Goal: Navigation & Orientation: Understand site structure

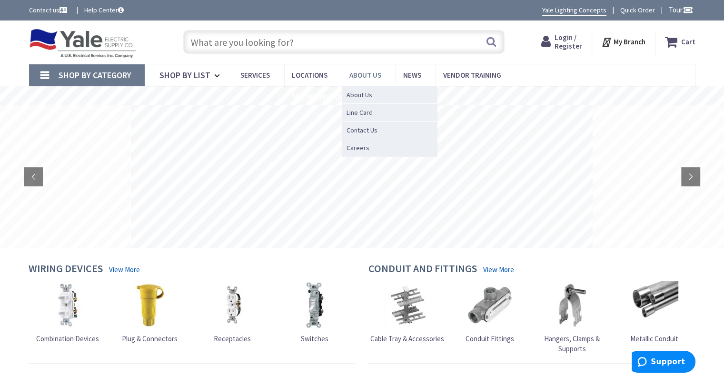
click at [374, 70] on span "About Us" at bounding box center [365, 74] width 32 height 9
click at [360, 91] on span "About Us" at bounding box center [360, 95] width 26 height 10
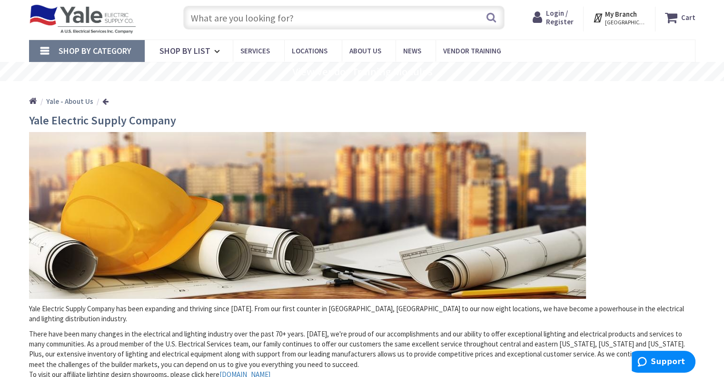
scroll to position [48, 0]
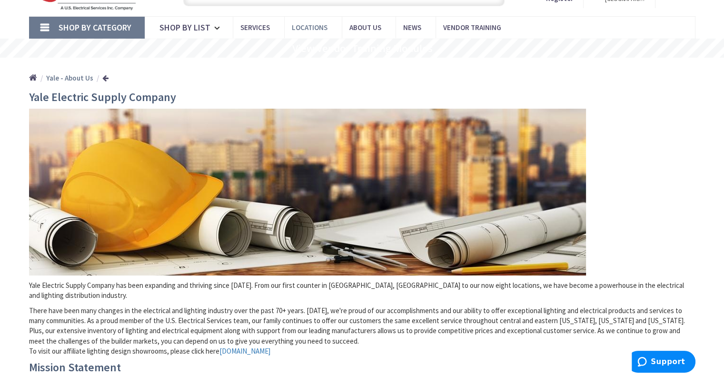
click at [303, 23] on span "Locations" at bounding box center [310, 27] width 36 height 9
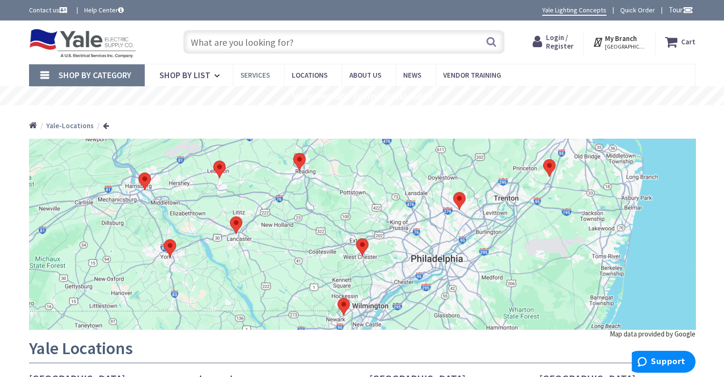
click at [256, 72] on span "Services" at bounding box center [255, 74] width 30 height 9
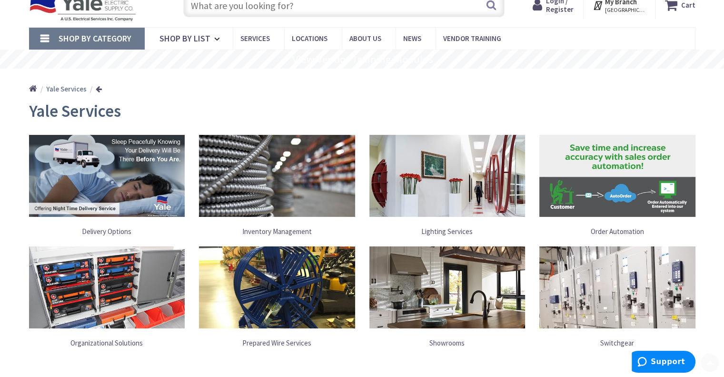
scroll to position [95, 0]
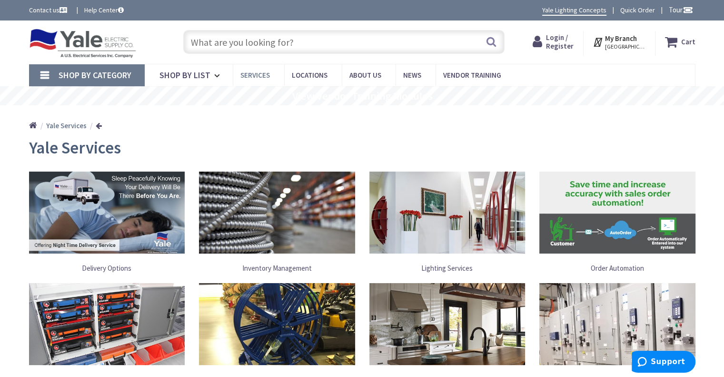
click at [265, 74] on span "Services" at bounding box center [255, 74] width 30 height 9
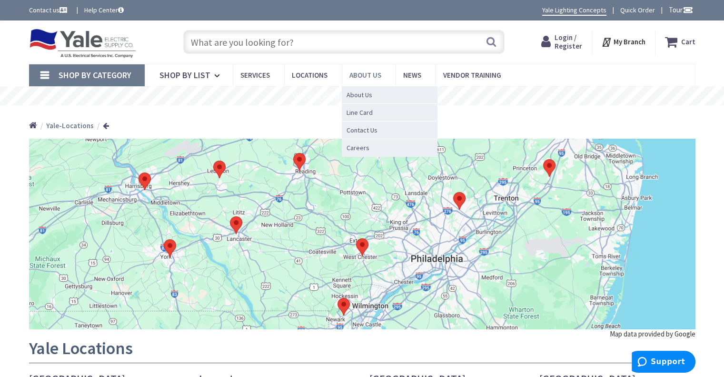
click at [359, 70] on span "About Us" at bounding box center [365, 74] width 32 height 9
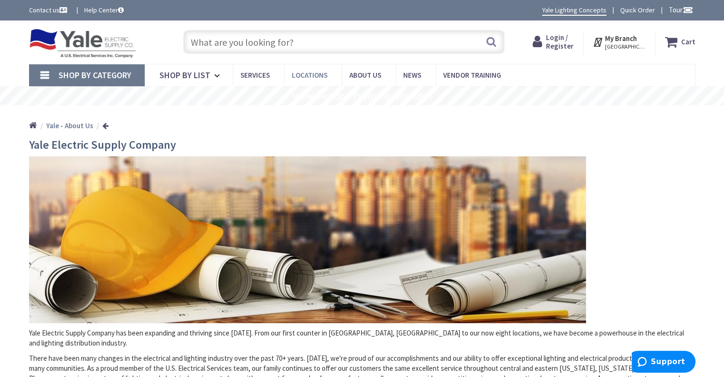
click at [319, 73] on span "Locations" at bounding box center [310, 74] width 36 height 9
